Goal: Transaction & Acquisition: Purchase product/service

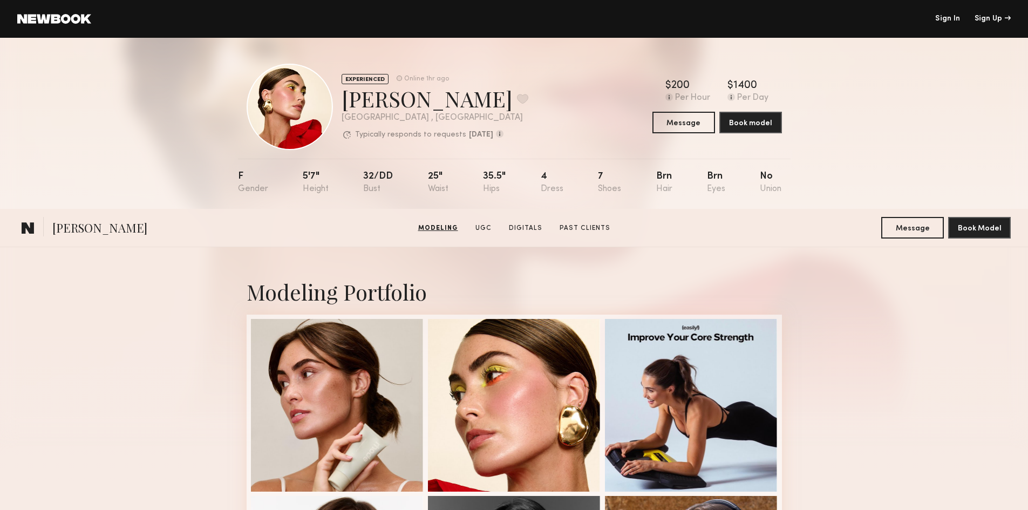
scroll to position [1079, 0]
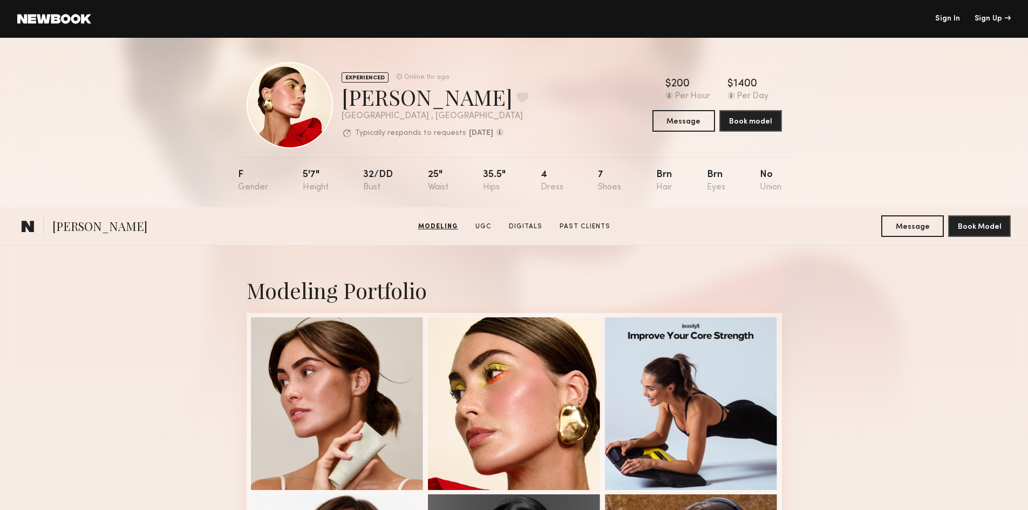
scroll to position [0, 0]
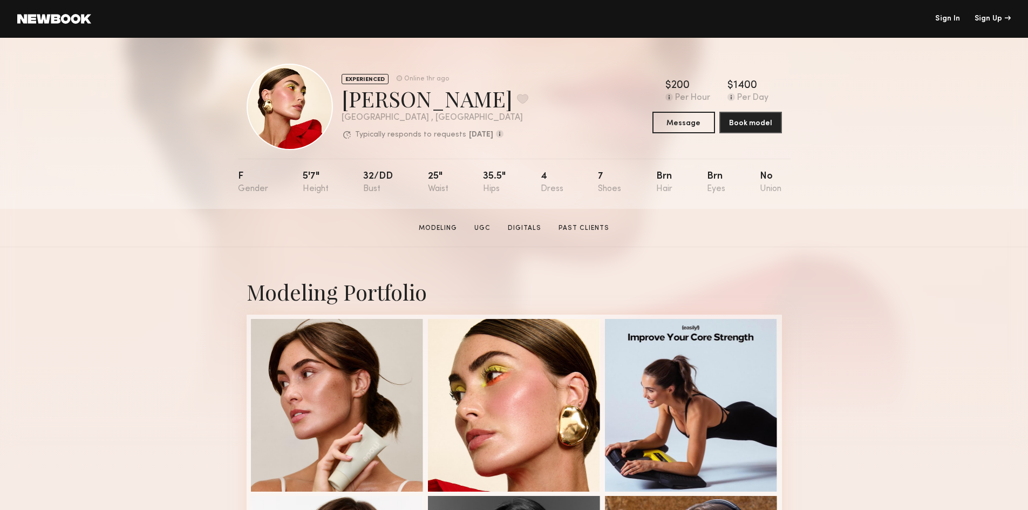
drag, startPoint x: 87, startPoint y: 25, endPoint x: 10, endPoint y: 24, distance: 77.7
click at [10, 24] on header "Sign In Sign Up" at bounding box center [514, 19] width 1028 height 38
click at [25, 19] on link at bounding box center [54, 19] width 74 height 10
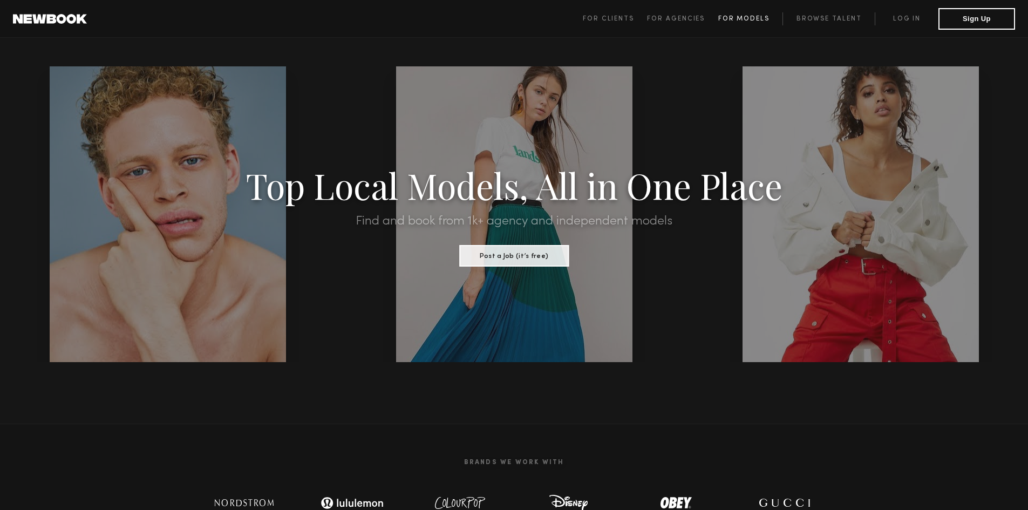
click at [744, 21] on span "For Models" at bounding box center [743, 19] width 51 height 6
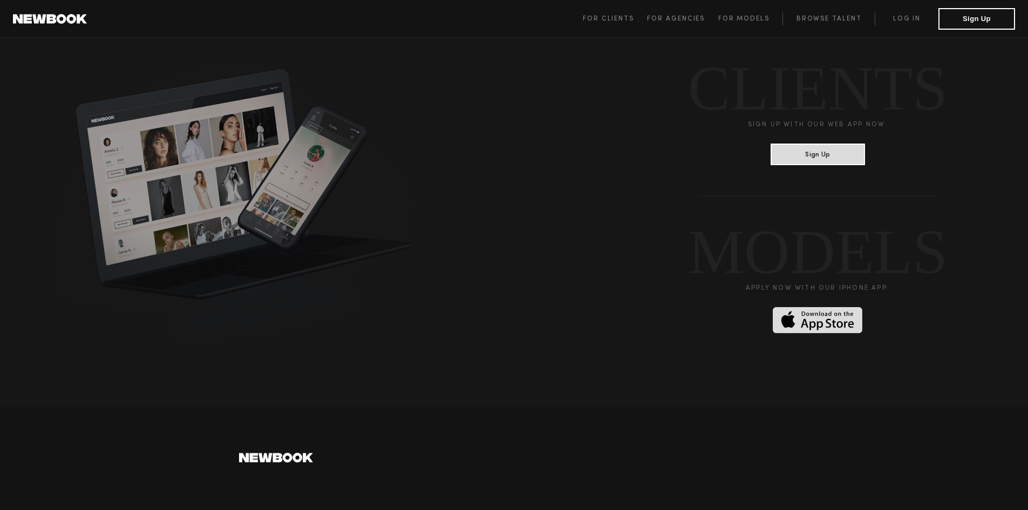
scroll to position [2752, 0]
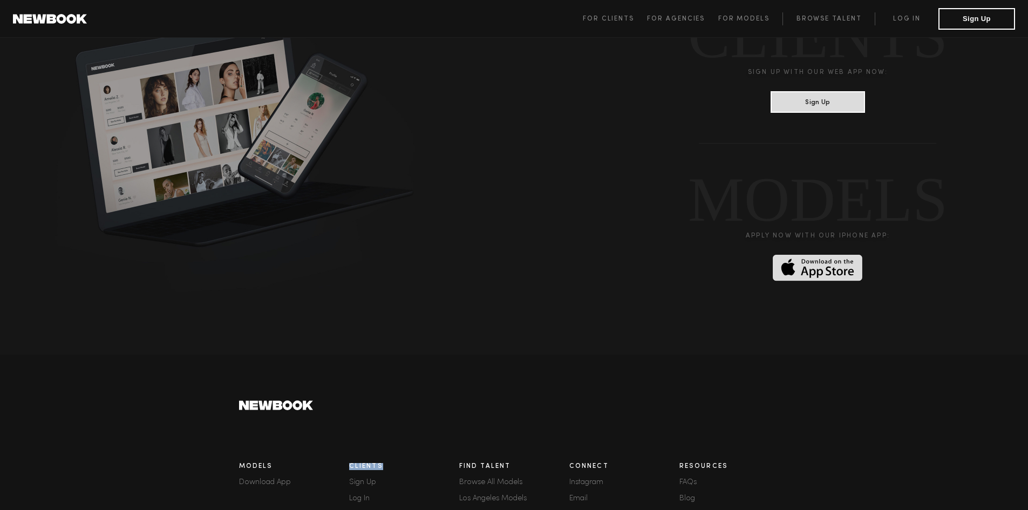
drag, startPoint x: 389, startPoint y: 456, endPoint x: 350, endPoint y: 452, distance: 39.6
click at [350, 457] on div "Clients Sign Up Log In Browse Models How It Works" at bounding box center [404, 516] width 110 height 119
copy h3 "Clients"
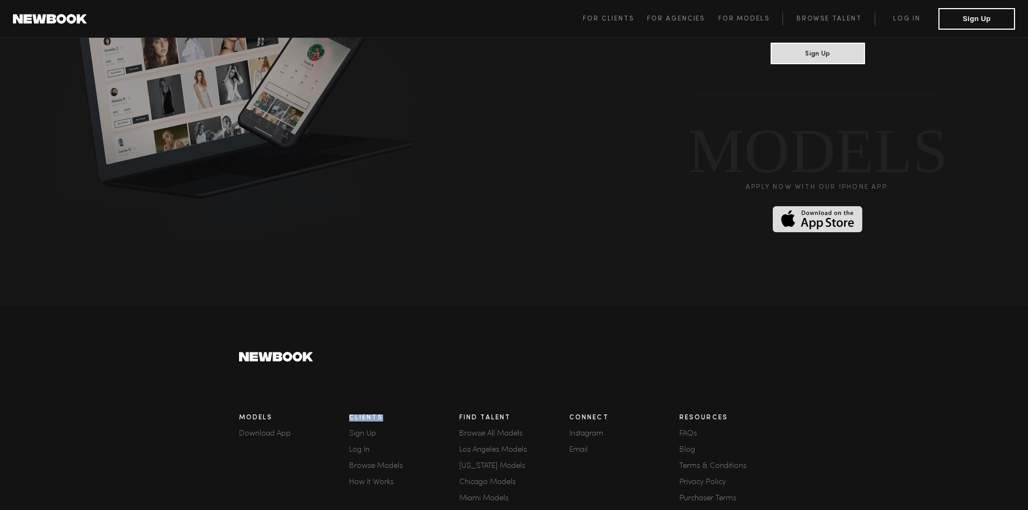
scroll to position [2860, 0]
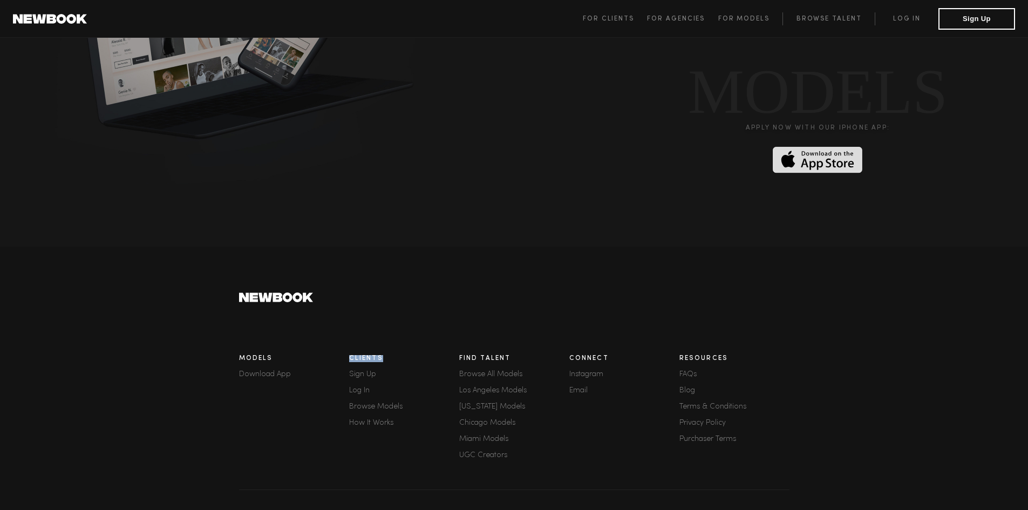
click at [360, 387] on link "Log In" at bounding box center [404, 391] width 110 height 8
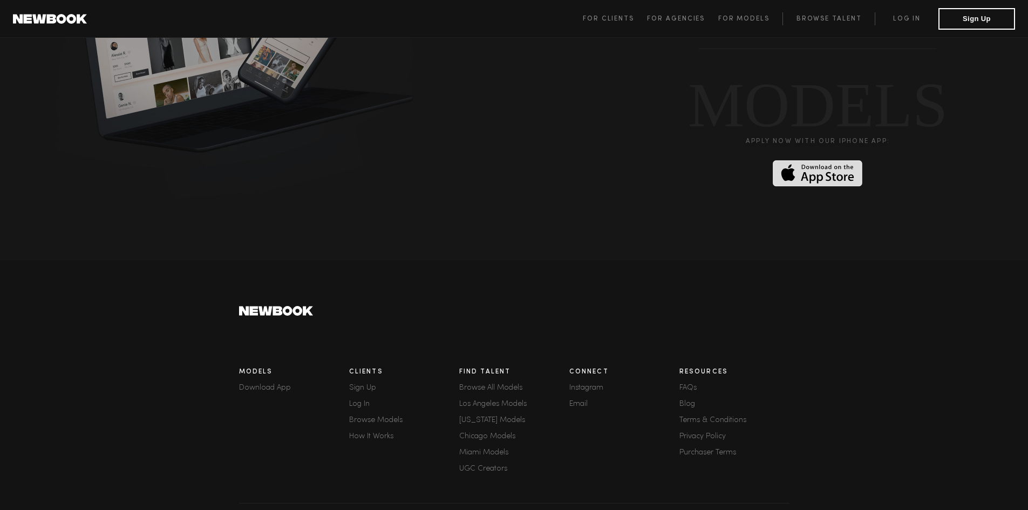
scroll to position [2889, 0]
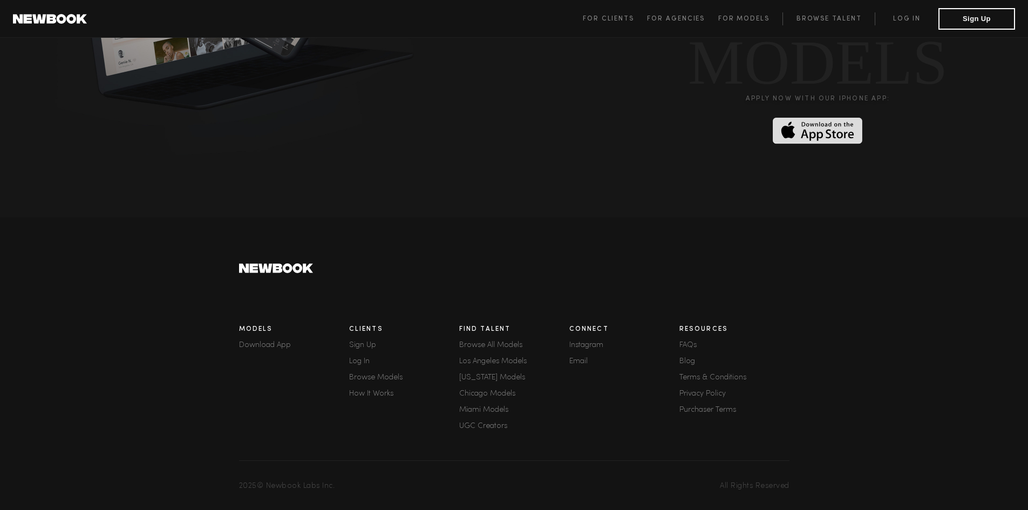
click at [370, 374] on link "Browse Models" at bounding box center [404, 378] width 110 height 8
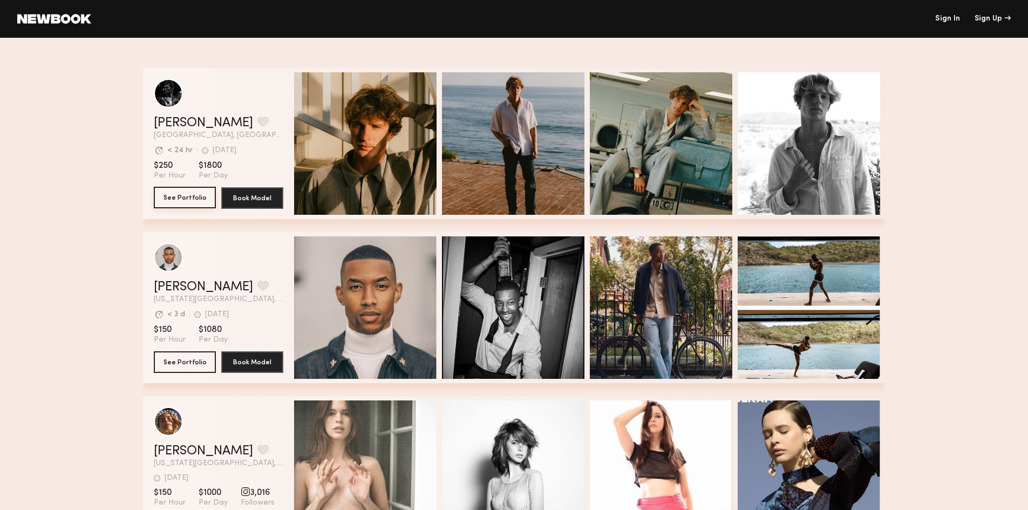
click at [203, 193] on button "See Portfolio" at bounding box center [185, 198] width 62 height 22
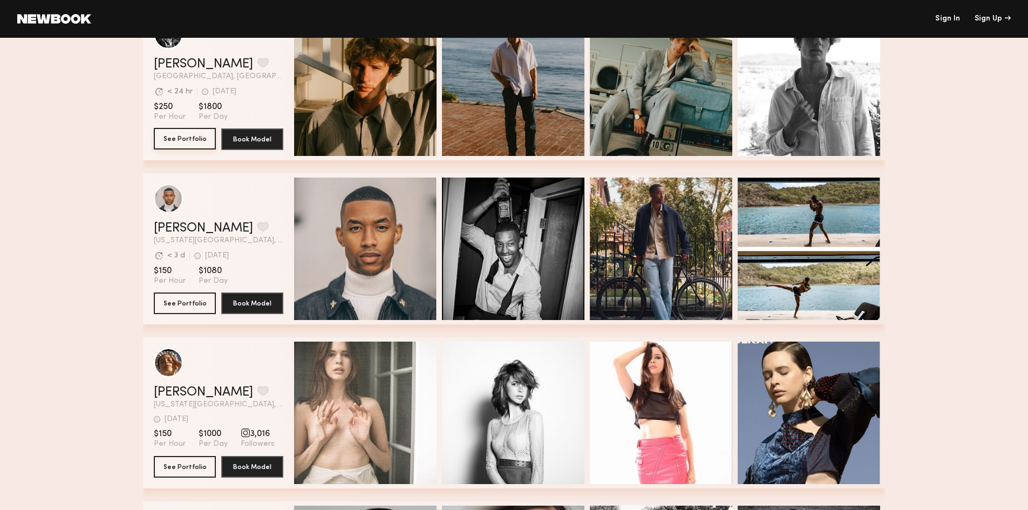
scroll to position [162, 0]
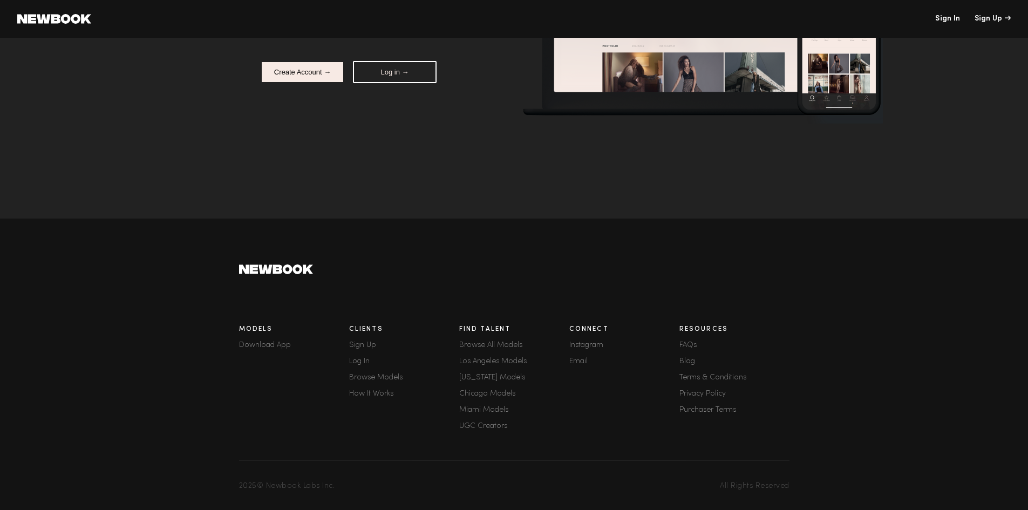
scroll to position [3454, 0]
click at [470, 342] on link "Browse All Models" at bounding box center [514, 346] width 110 height 8
click at [512, 342] on link "Browse All Models" at bounding box center [514, 346] width 110 height 8
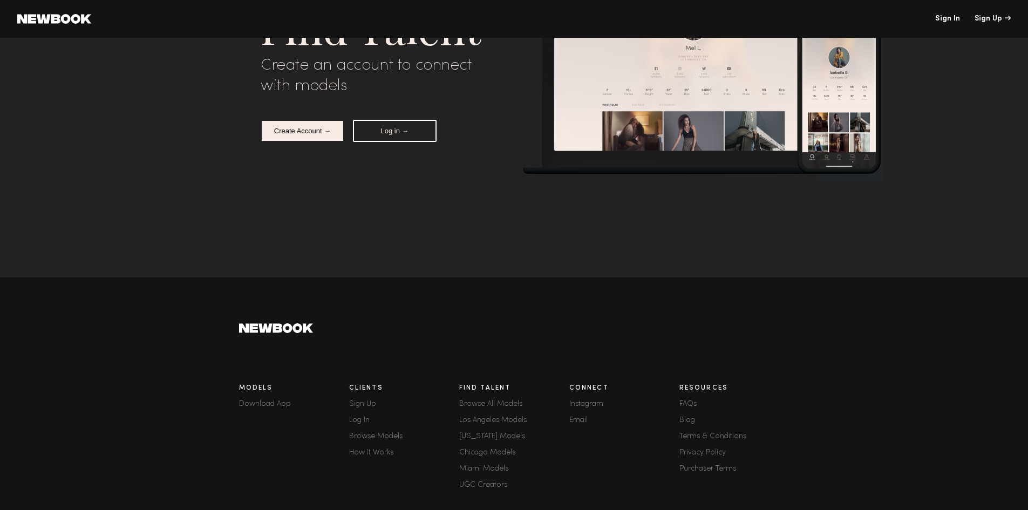
scroll to position [0, 0]
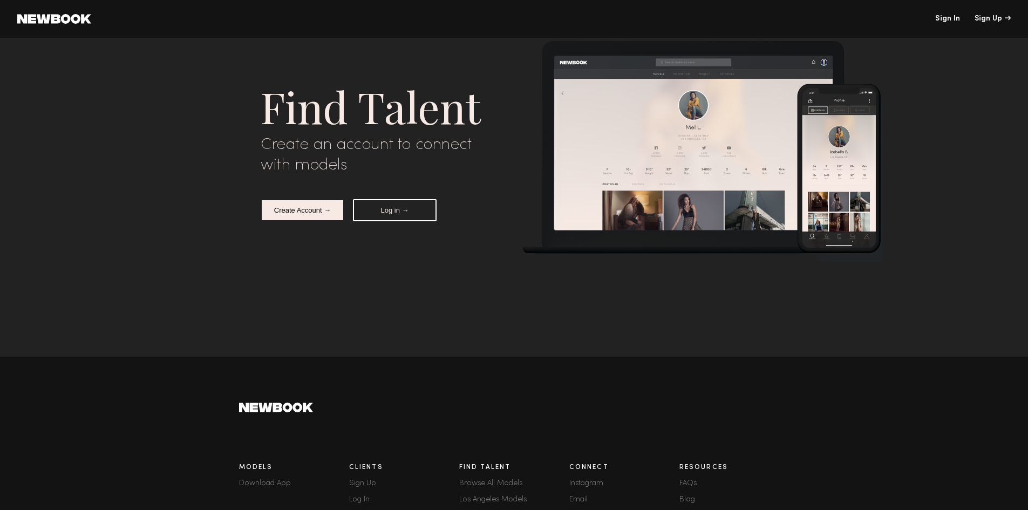
click at [391, 213] on button "Log in →" at bounding box center [395, 210] width 84 height 22
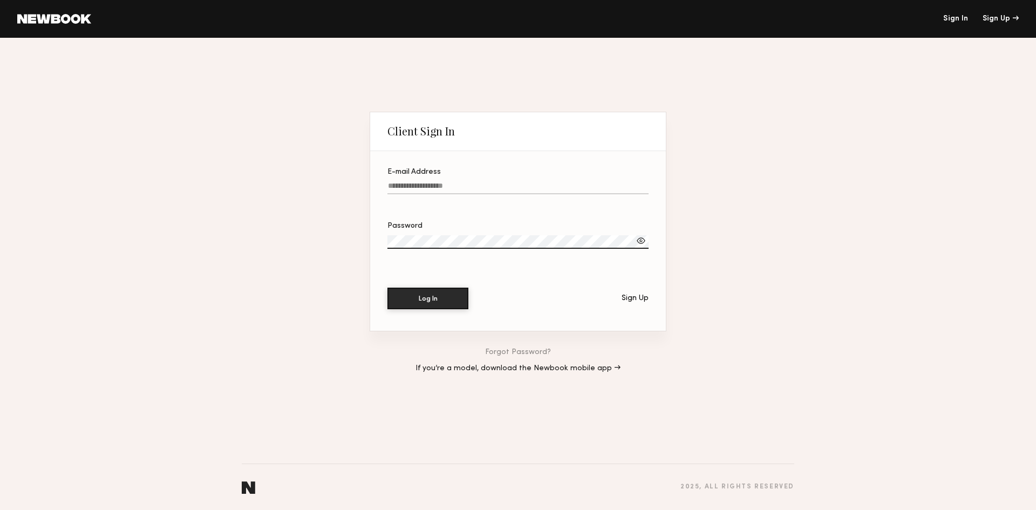
click at [445, 187] on input "E-mail Address" at bounding box center [517, 188] width 261 height 12
click at [636, 301] on div "Sign Up" at bounding box center [635, 299] width 27 height 8
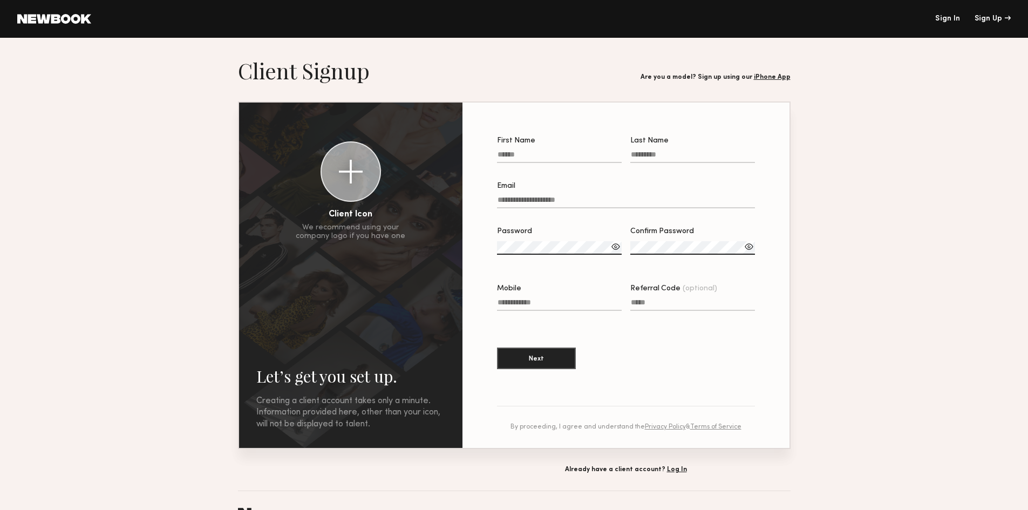
click at [545, 154] on input "First Name" at bounding box center [559, 157] width 125 height 12
click at [932, 226] on section "Let’s get you set up. Sign Up Below. Creating a client account takes only a min…" at bounding box center [514, 265] width 1028 height 416
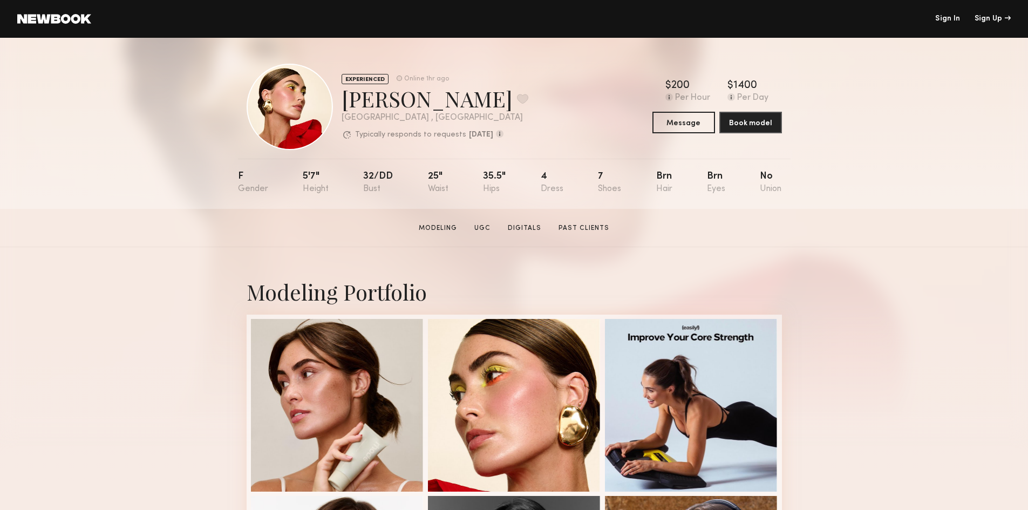
click at [766, 230] on section "Louise M. Modeling UGC Digitals Past Clients Message Book Model" at bounding box center [514, 228] width 1028 height 38
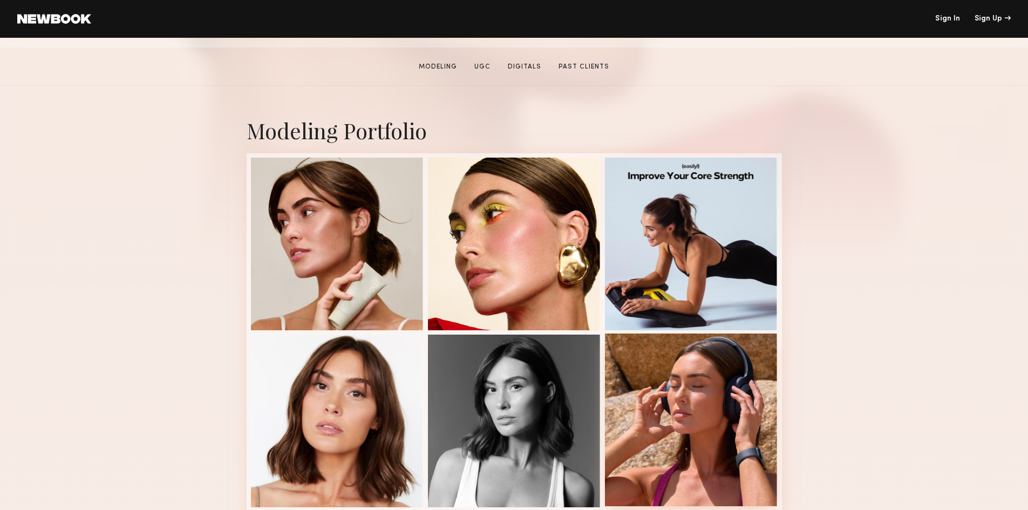
scroll to position [162, 0]
drag, startPoint x: 903, startPoint y: 343, endPoint x: 851, endPoint y: 402, distance: 78.7
